Goal: Task Accomplishment & Management: Use online tool/utility

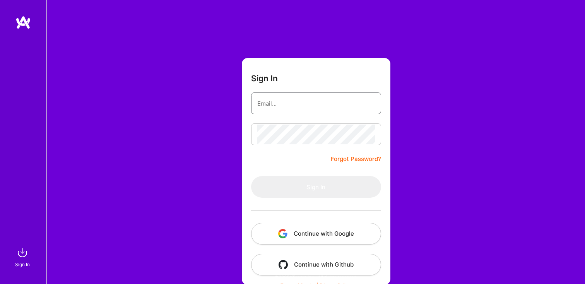
type input "[PERSON_NAME][EMAIL_ADDRESS][DOMAIN_NAME]"
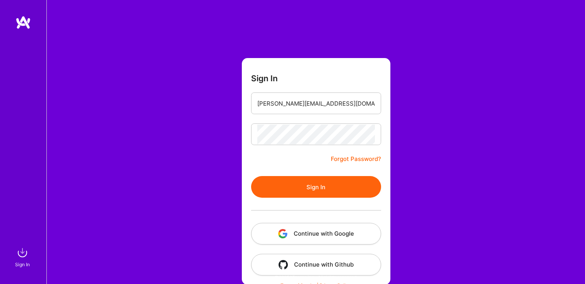
click at [208, 160] on div "Sign In [EMAIL_ADDRESS][DOMAIN_NAME] Forgot Password? Sign In Continue with Goo…" at bounding box center [315, 145] width 539 height 291
click at [286, 181] on button "Sign In" at bounding box center [316, 187] width 130 height 22
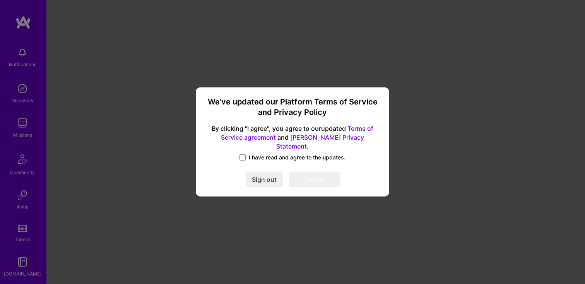
click at [269, 154] on span "I have read and agree to the updates." at bounding box center [297, 158] width 97 height 8
click at [0, 0] on input "I have read and agree to the updates." at bounding box center [0, 0] width 0 height 0
click at [308, 176] on button "I agree" at bounding box center [314, 179] width 51 height 15
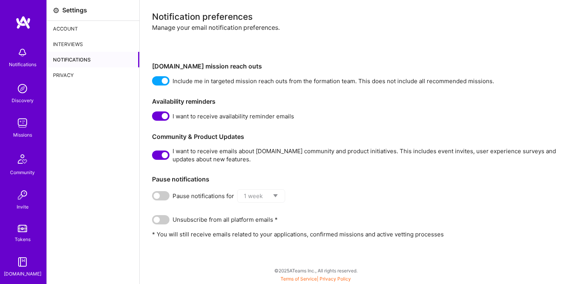
click at [20, 50] on img at bounding box center [22, 52] width 15 height 15
click at [23, 99] on div "Discovery" at bounding box center [23, 100] width 22 height 8
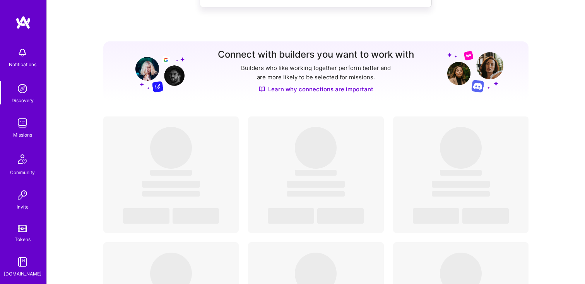
scroll to position [66, 0]
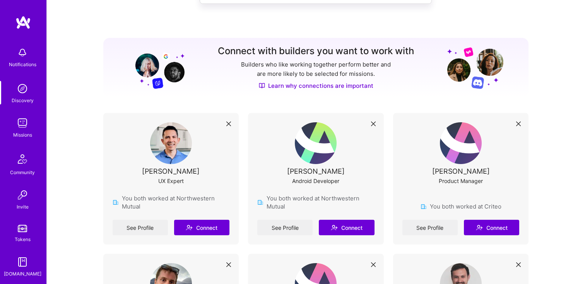
click at [21, 128] on img at bounding box center [22, 122] width 15 height 15
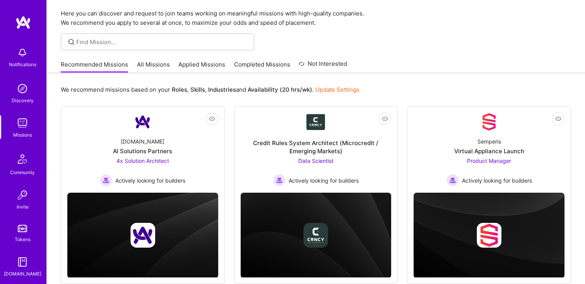
scroll to position [43, 0]
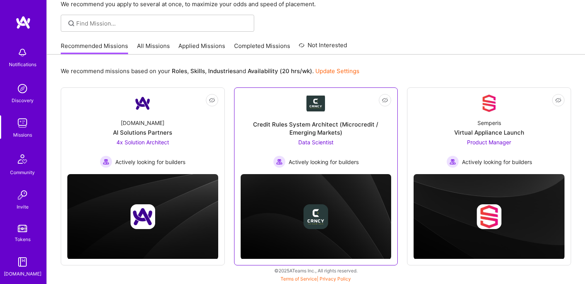
click at [317, 139] on span "Data Scientist" at bounding box center [315, 142] width 35 height 7
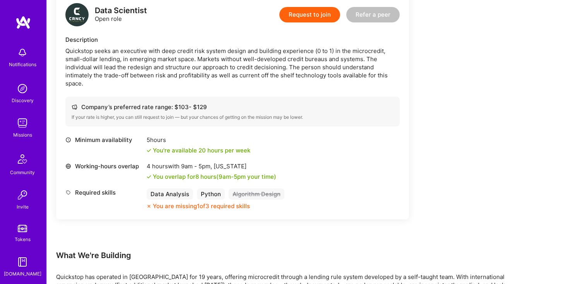
scroll to position [207, 0]
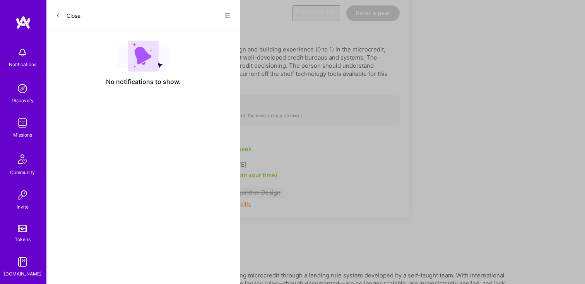
scroll to position [43, 0]
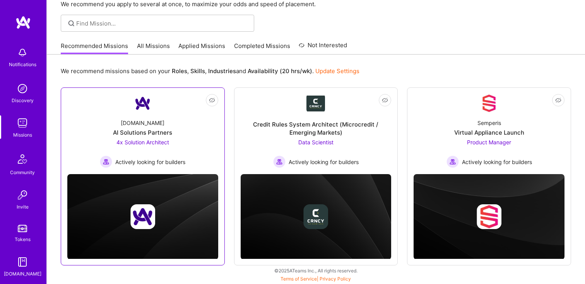
click at [165, 164] on span "Actively looking for builders" at bounding box center [150, 162] width 70 height 8
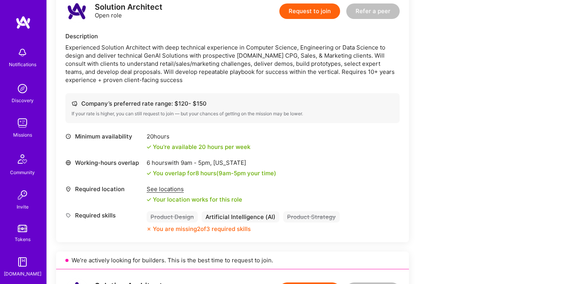
scroll to position [208, 0]
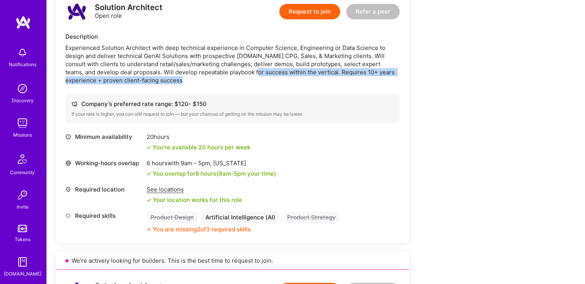
drag, startPoint x: 222, startPoint y: 71, endPoint x: 263, endPoint y: 90, distance: 45.3
click at [263, 90] on div "Solution Architect Open role Request to join Refer a peer Description Experienc…" at bounding box center [232, 117] width 353 height 252
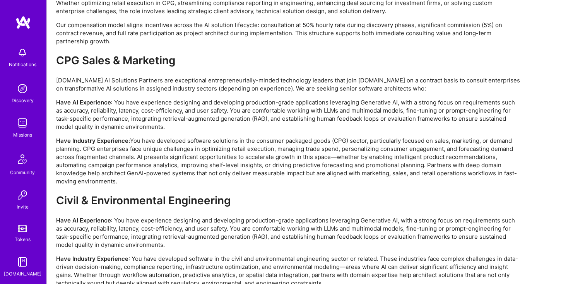
scroll to position [1477, 0]
